Goal: Find specific fact: Find specific fact

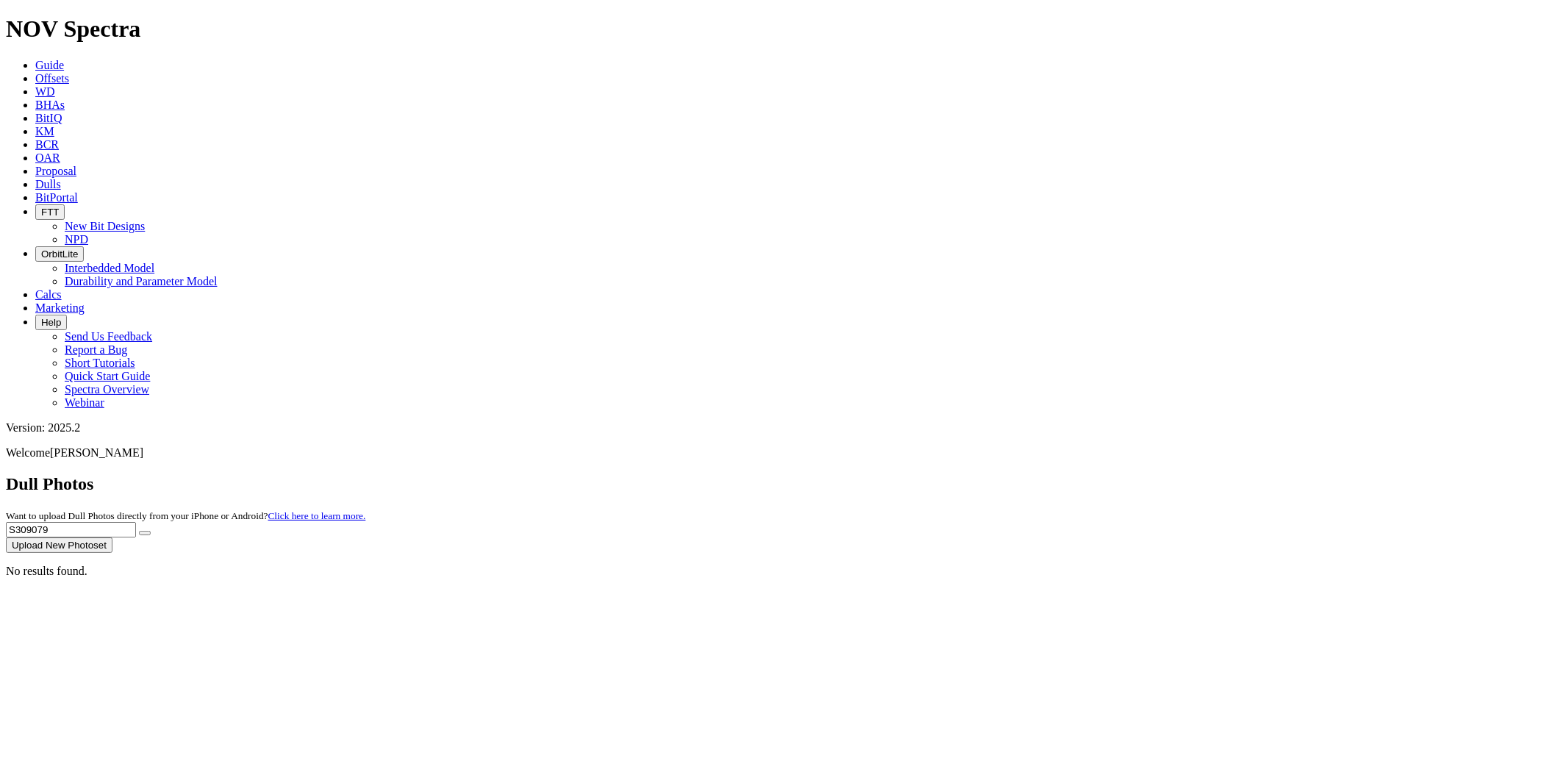
drag, startPoint x: 1093, startPoint y: 69, endPoint x: 797, endPoint y: 69, distance: 296.0
click at [797, 474] on div "Dull Photos Want to upload Dull Photos directly from your iPhone or Android? Cl…" at bounding box center [783, 513] width 1556 height 79
click at [139, 531] on button "submit" at bounding box center [145, 533] width 11 height 5
drag, startPoint x: 1296, startPoint y: 69, endPoint x: 1152, endPoint y: 65, distance: 144.1
click at [1152, 474] on div "Dull Photos Want to upload Dull Photos directly from your iPhone or Android? Cl…" at bounding box center [783, 513] width 1556 height 79
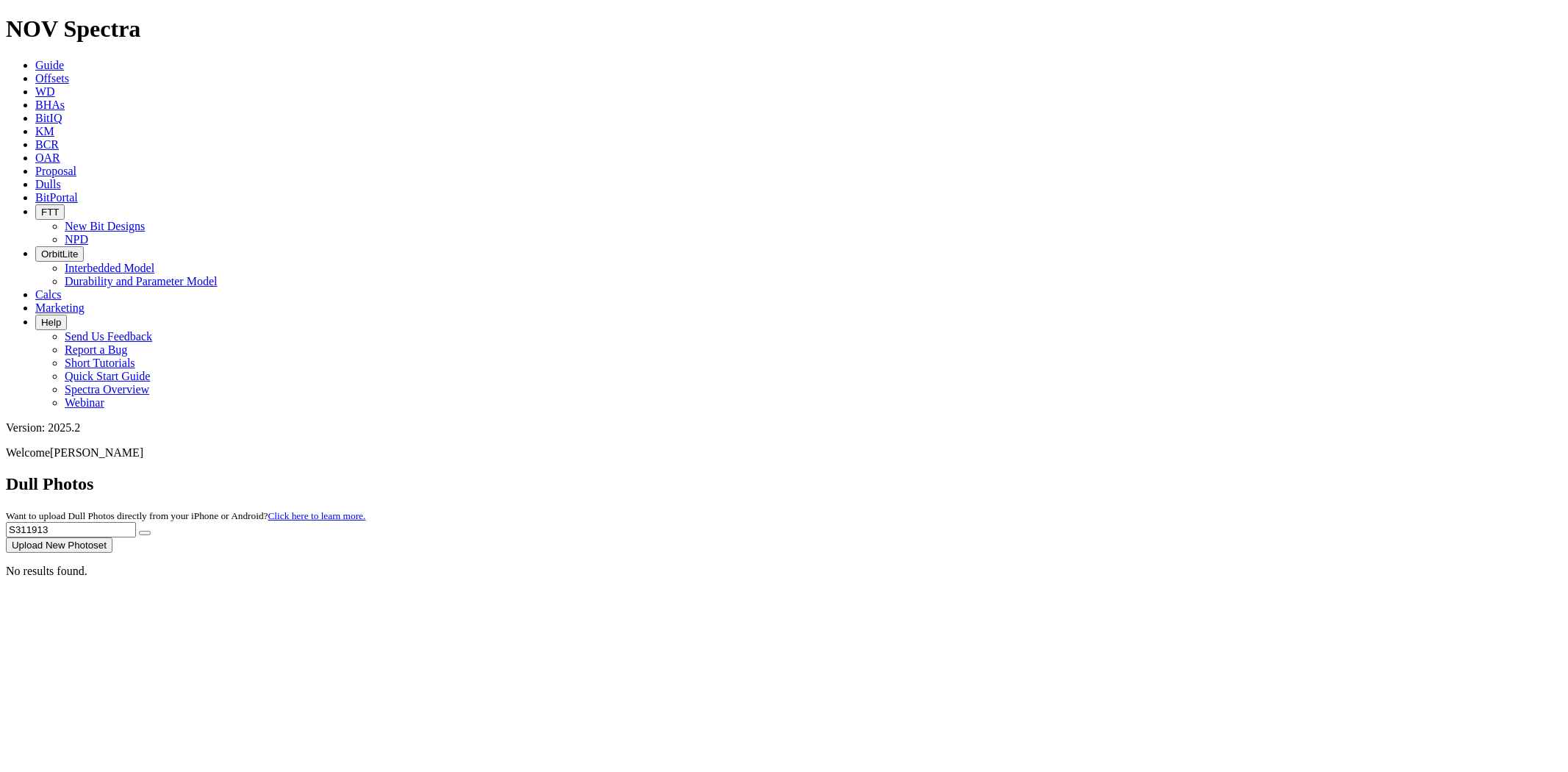
paste input "A28"
click at [139, 531] on button "submit" at bounding box center [145, 533] width 11 height 5
drag, startPoint x: 1224, startPoint y: 68, endPoint x: 1162, endPoint y: 67, distance: 62.0
click at [1162, 474] on div "Dull Photos Want to upload Dull Photos directly from your iPhone or Android? Cl…" at bounding box center [783, 513] width 1556 height 79
click at [139, 531] on button "submit" at bounding box center [145, 533] width 11 height 5
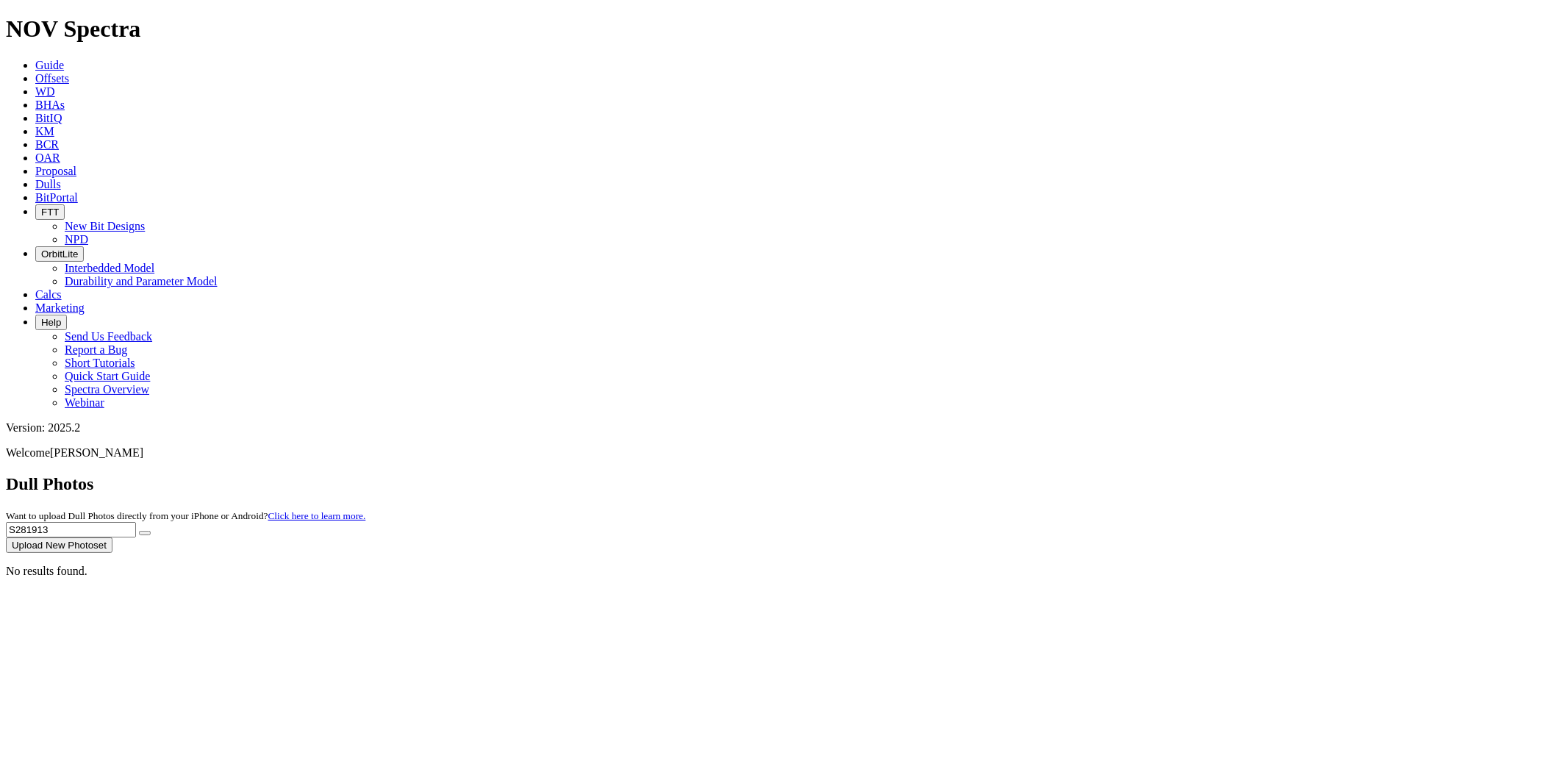
drag, startPoint x: 1237, startPoint y: 69, endPoint x: 1100, endPoint y: 61, distance: 137.2
click at [1078, 474] on div "Dull Photos Want to upload Dull Photos directly from your iPhone or Android? Cl…" at bounding box center [783, 513] width 1556 height 79
paste input "A"
click at [139, 531] on button "submit" at bounding box center [145, 533] width 11 height 5
drag, startPoint x: 1291, startPoint y: 65, endPoint x: 1174, endPoint y: 57, distance: 117.3
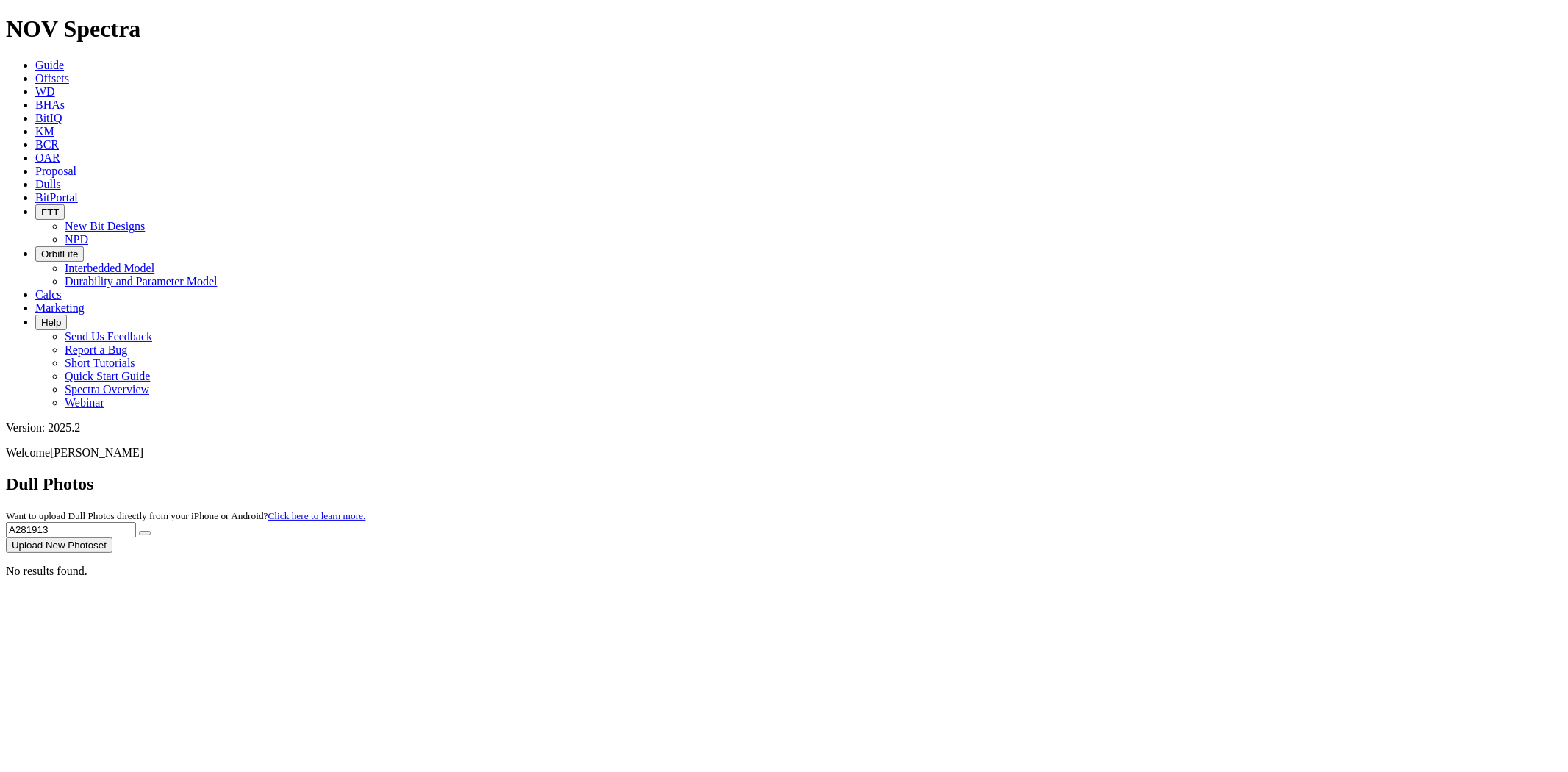
click at [1174, 474] on div "Dull Photos Want to upload Dull Photos directly from your iPhone or Android? Cl…" at bounding box center [783, 513] width 1556 height 79
paste input "S296154"
click at [139, 531] on button "submit" at bounding box center [145, 533] width 11 height 5
drag, startPoint x: 1282, startPoint y: 57, endPoint x: 1073, endPoint y: 77, distance: 210.0
click at [1073, 474] on div "Dull Photos Want to upload Dull Photos directly from your iPhone or Android? Cl…" at bounding box center [783, 513] width 1556 height 79
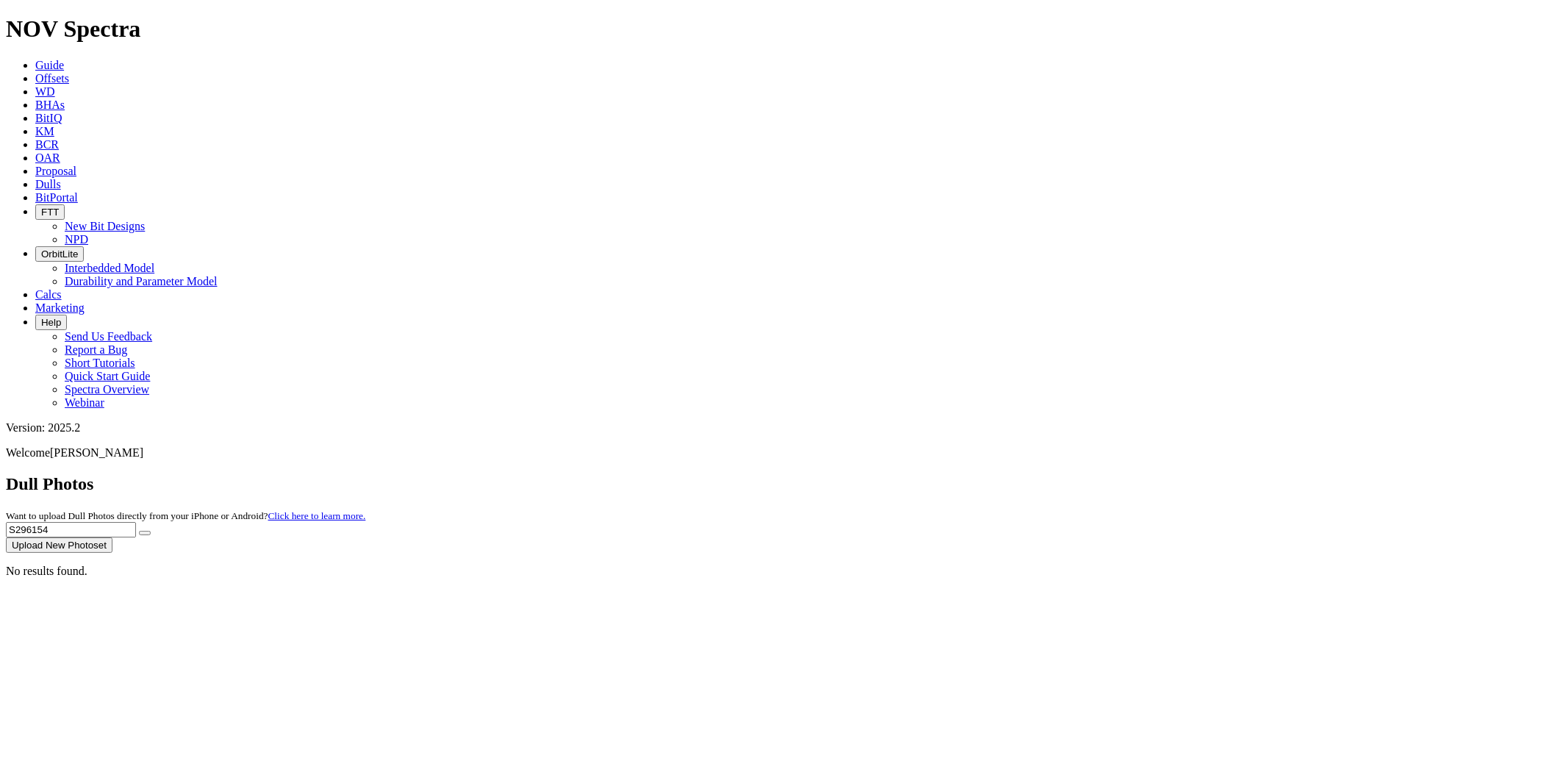
paste input "31237"
click at [139, 531] on button "submit" at bounding box center [145, 533] width 11 height 5
drag, startPoint x: 1262, startPoint y: 67, endPoint x: 960, endPoint y: 67, distance: 302.0
click at [961, 474] on div "Dull Photos Want to upload Dull Photos directly from your iPhone or Android? Cl…" at bounding box center [783, 513] width 1556 height 79
paste input "031"
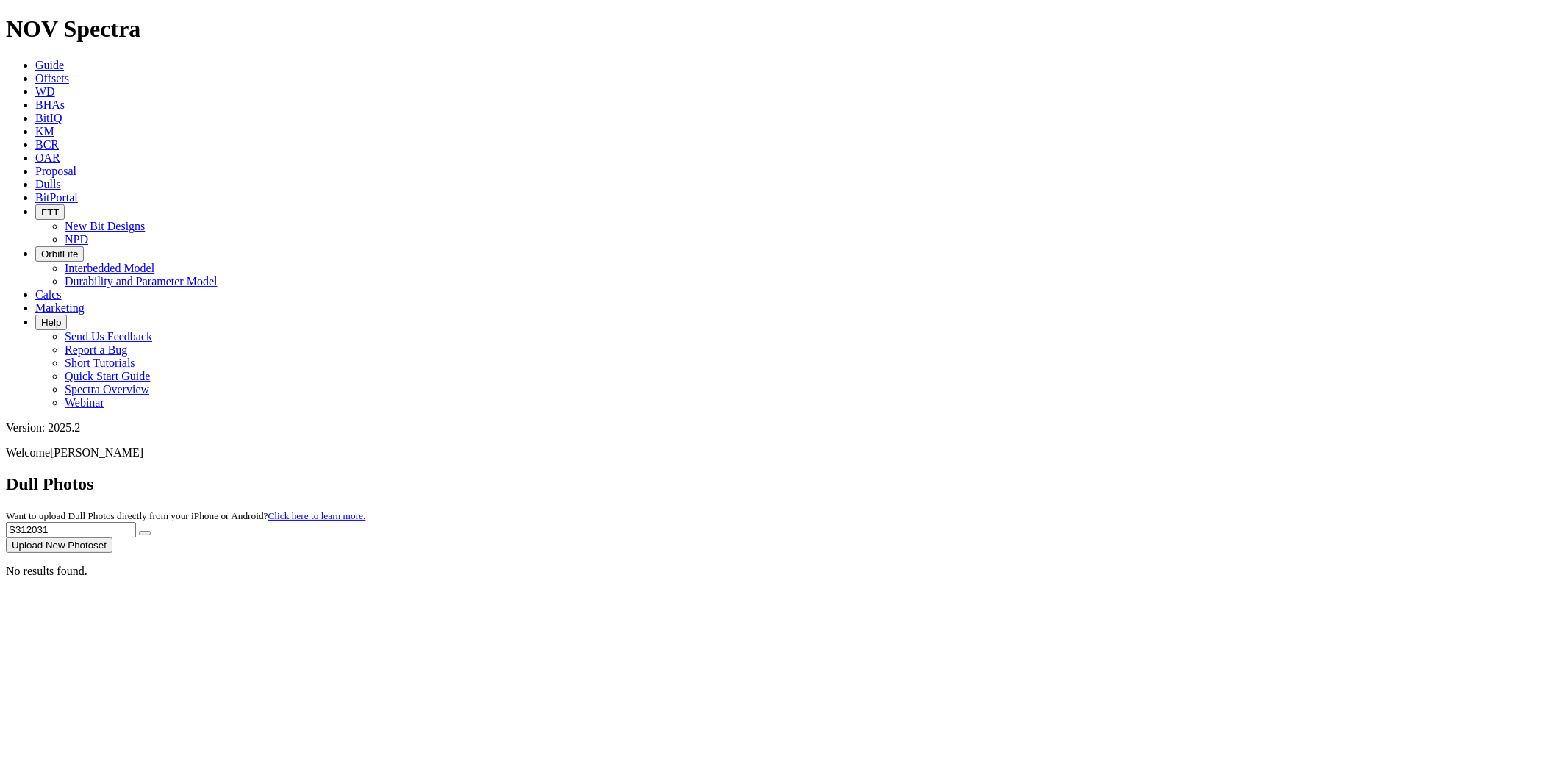
click at [139, 531] on button "submit" at bounding box center [145, 533] width 11 height 5
drag, startPoint x: 1270, startPoint y: 67, endPoint x: 1145, endPoint y: 64, distance: 125.0
click at [1147, 474] on div "Dull Photos Want to upload Dull Photos directly from your iPhone or Android? Cl…" at bounding box center [783, 513] width 1556 height 79
paste input "37"
click at [139, 531] on button "submit" at bounding box center [145, 533] width 11 height 5
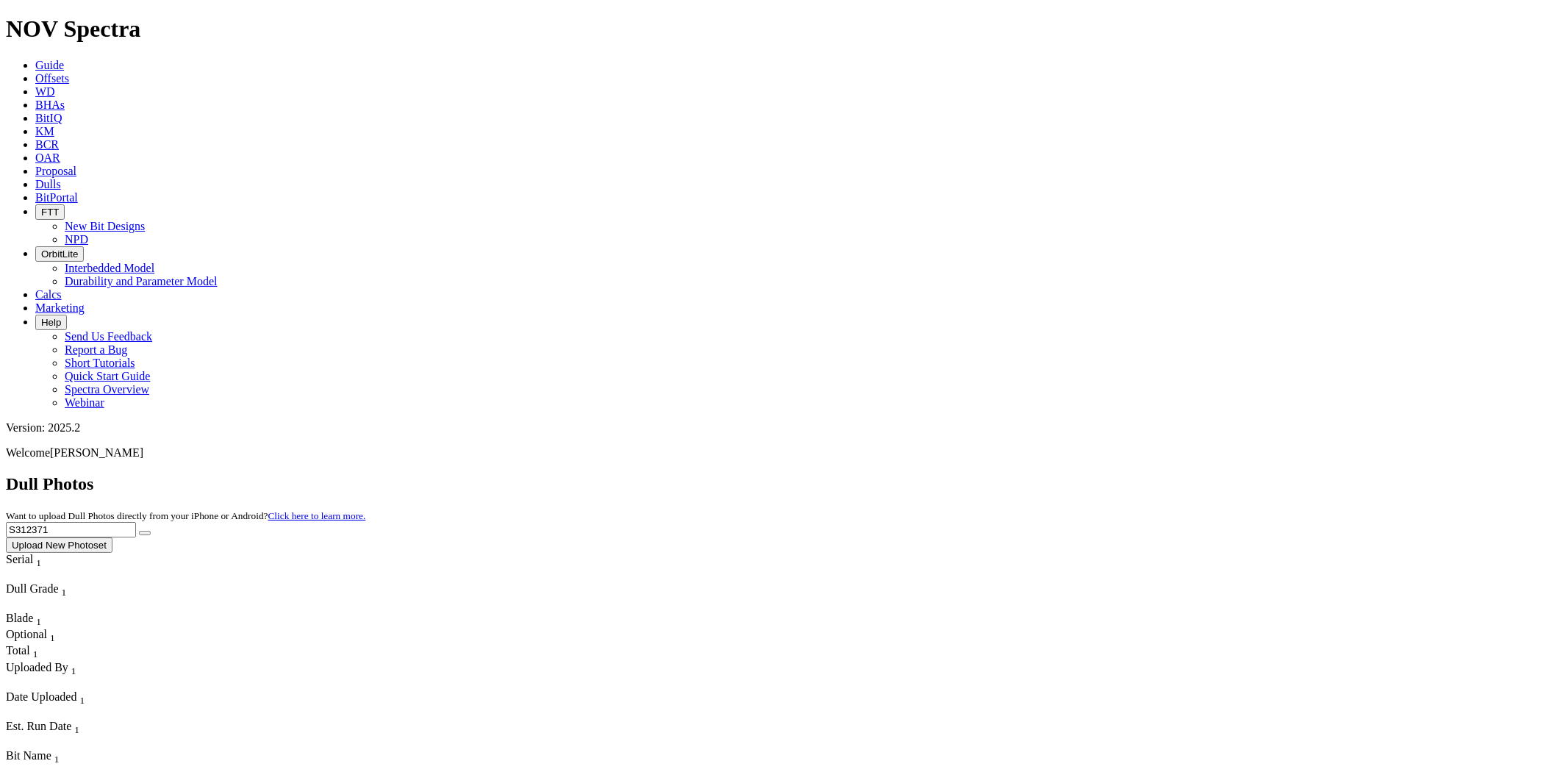
drag, startPoint x: 1275, startPoint y: 62, endPoint x: 1002, endPoint y: 63, distance: 273.0
click at [1002, 474] on div "Dull Photos Want to upload Dull Photos directly from your iPhone or Android? Cl…" at bounding box center [783, 513] width 1556 height 79
paste input "529"
click at [139, 531] on button "submit" at bounding box center [145, 533] width 11 height 5
drag, startPoint x: 1282, startPoint y: 69, endPoint x: 1002, endPoint y: 81, distance: 280.3
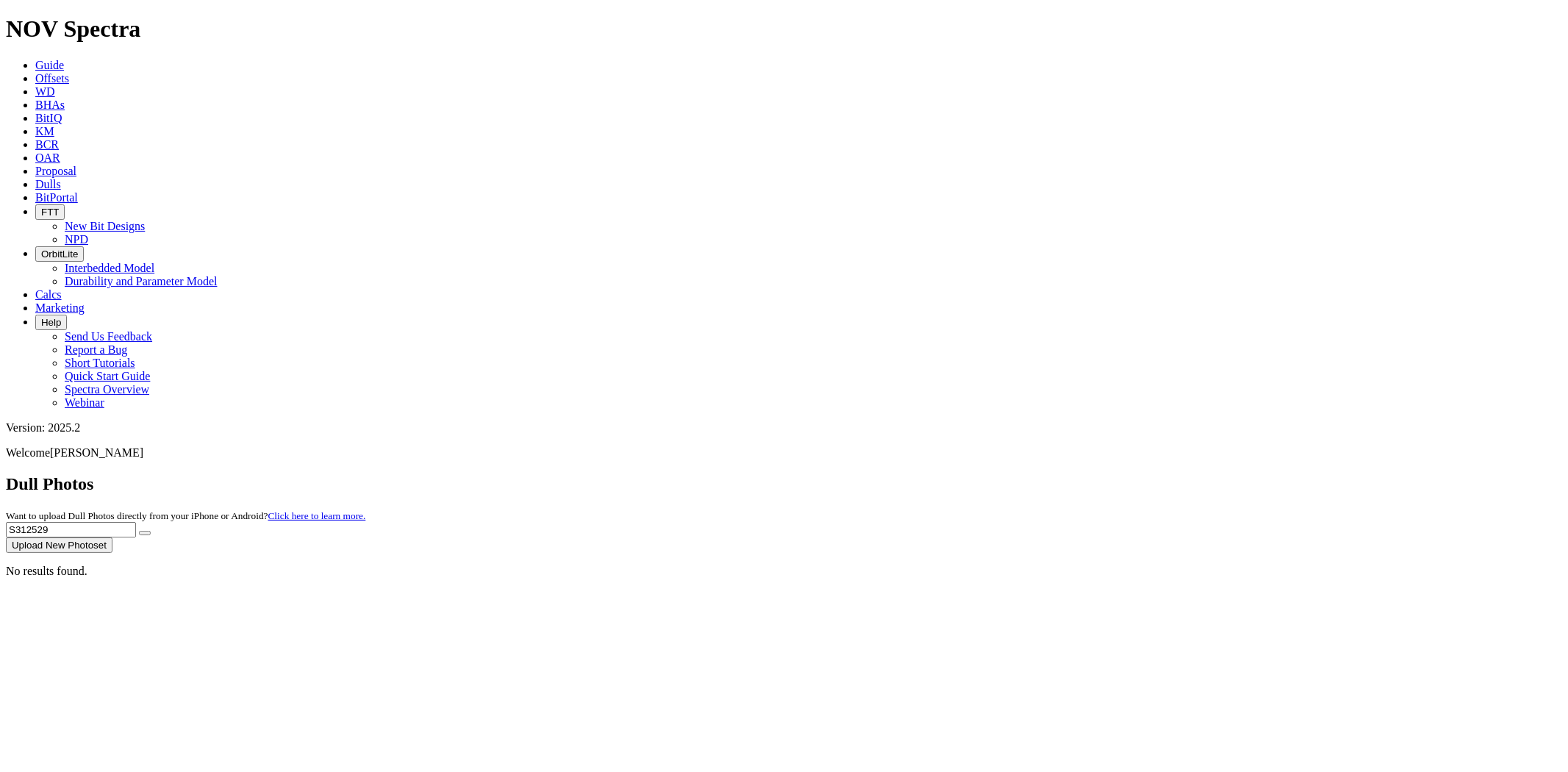
click at [1003, 474] on div "Dull Photos Want to upload Dull Photos directly from your iPhone or Android? Cl…" at bounding box center [783, 513] width 1556 height 79
paste input "76"
click at [139, 531] on button "submit" at bounding box center [145, 533] width 11 height 5
drag, startPoint x: 1273, startPoint y: 69, endPoint x: 1022, endPoint y: 70, distance: 251.0
click at [1022, 474] on div "Dull Photos Want to upload Dull Photos directly from your iPhone or Android? Cl…" at bounding box center [783, 513] width 1556 height 79
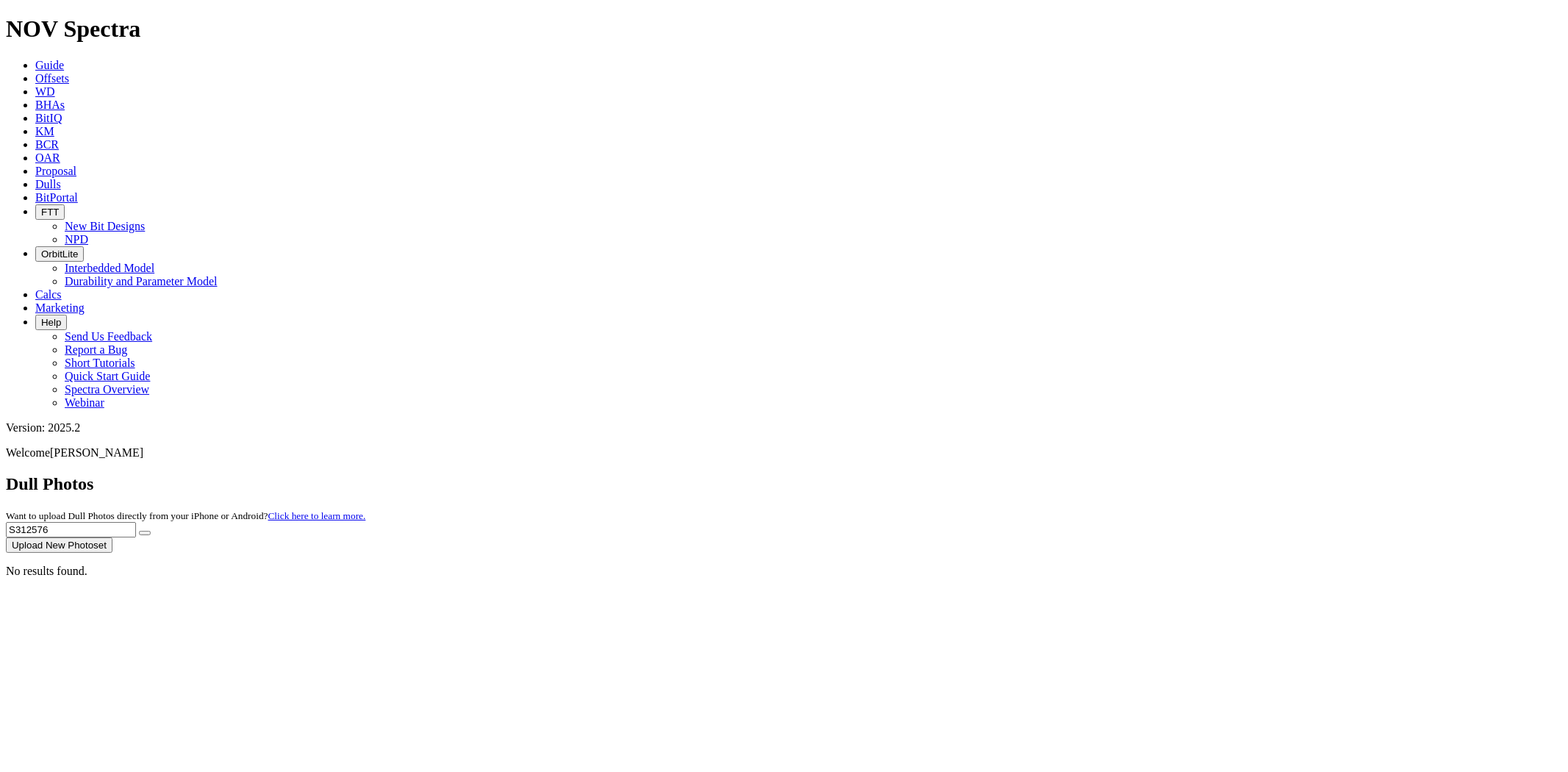
paste input "371"
click at [139, 531] on button "submit" at bounding box center [145, 533] width 11 height 5
drag, startPoint x: 1287, startPoint y: 61, endPoint x: 856, endPoint y: 89, distance: 431.9
paste input "0880"
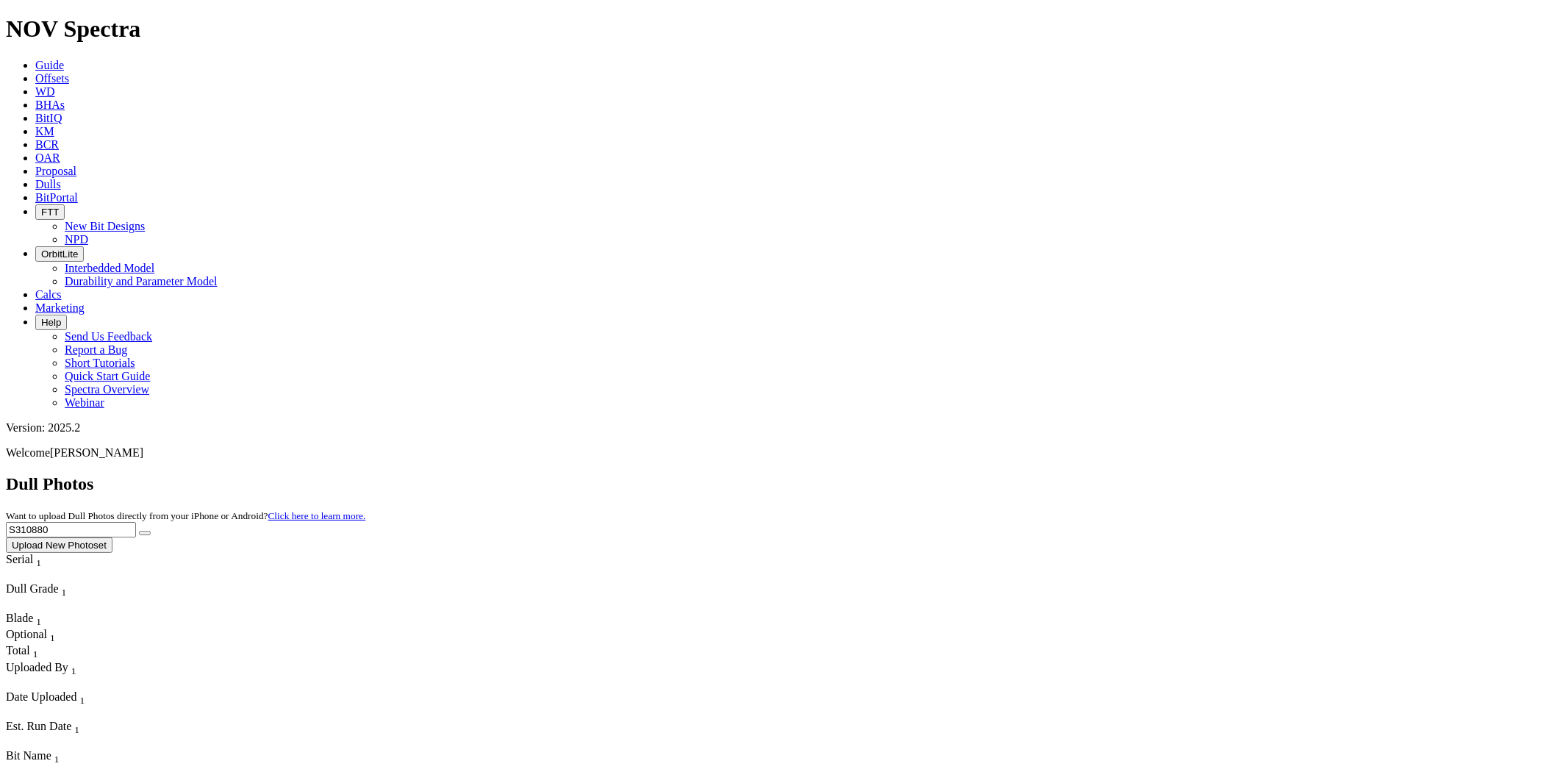
type input "S310880"
click at [139, 531] on button "submit" at bounding box center [145, 533] width 11 height 5
